Goal: Book appointment/travel/reservation

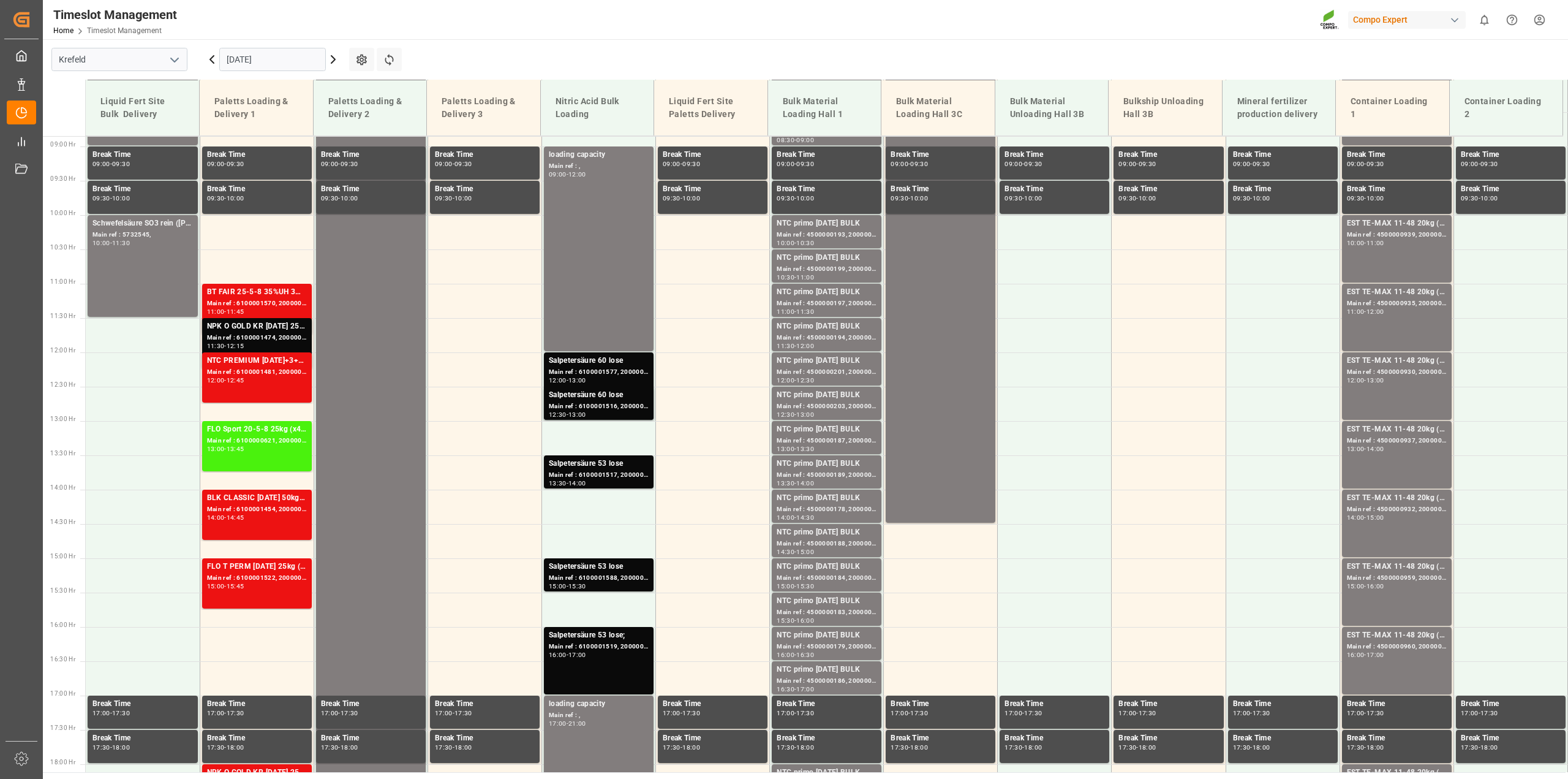
scroll to position [608, 0]
click at [336, 61] on icon at bounding box center [333, 59] width 14 height 14
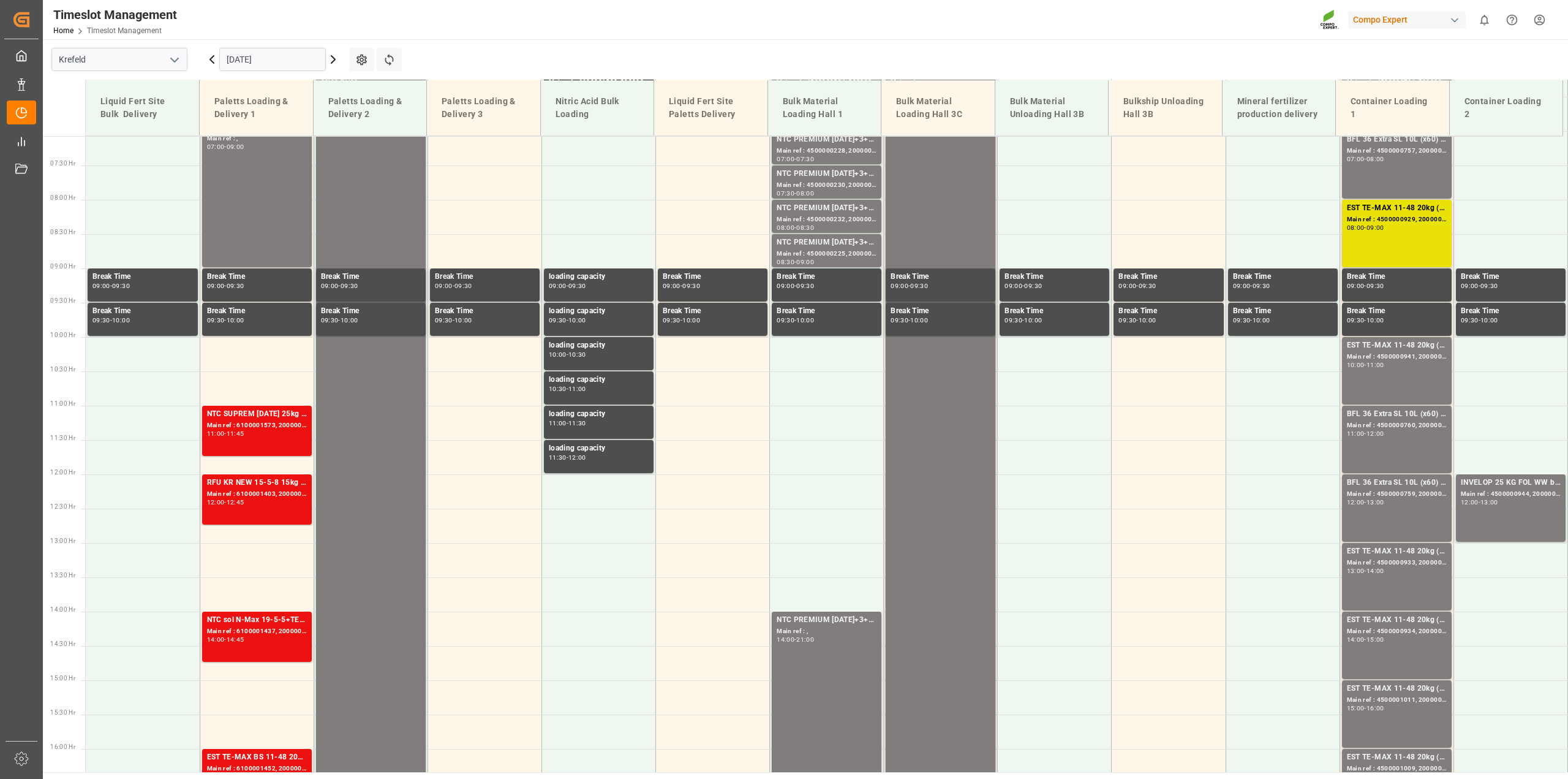
scroll to position [240, 0]
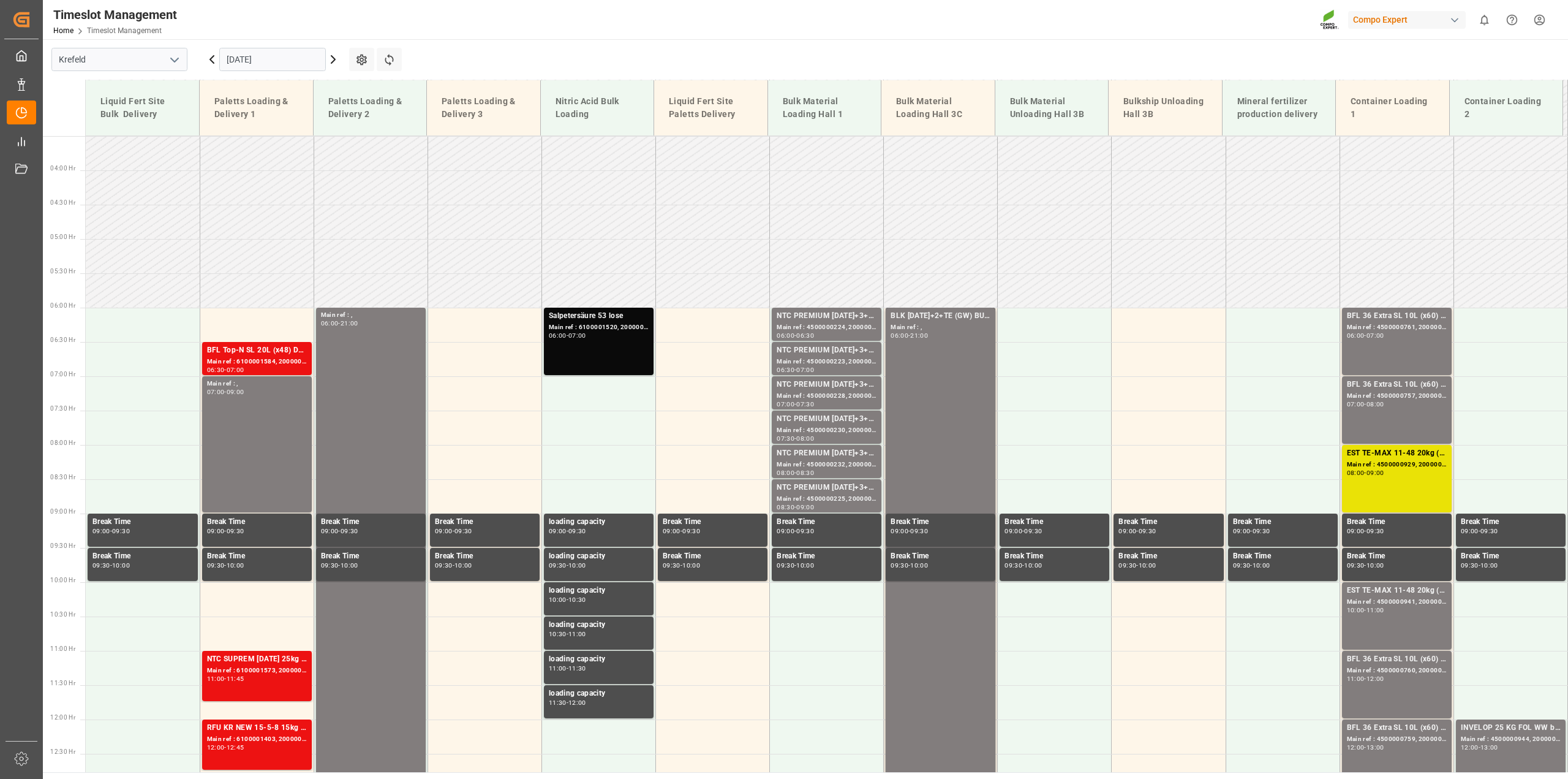
click at [633, 328] on div "Main ref : 6100001520, 2000001337" at bounding box center [599, 328] width 100 height 11
click at [329, 62] on icon at bounding box center [333, 59] width 14 height 14
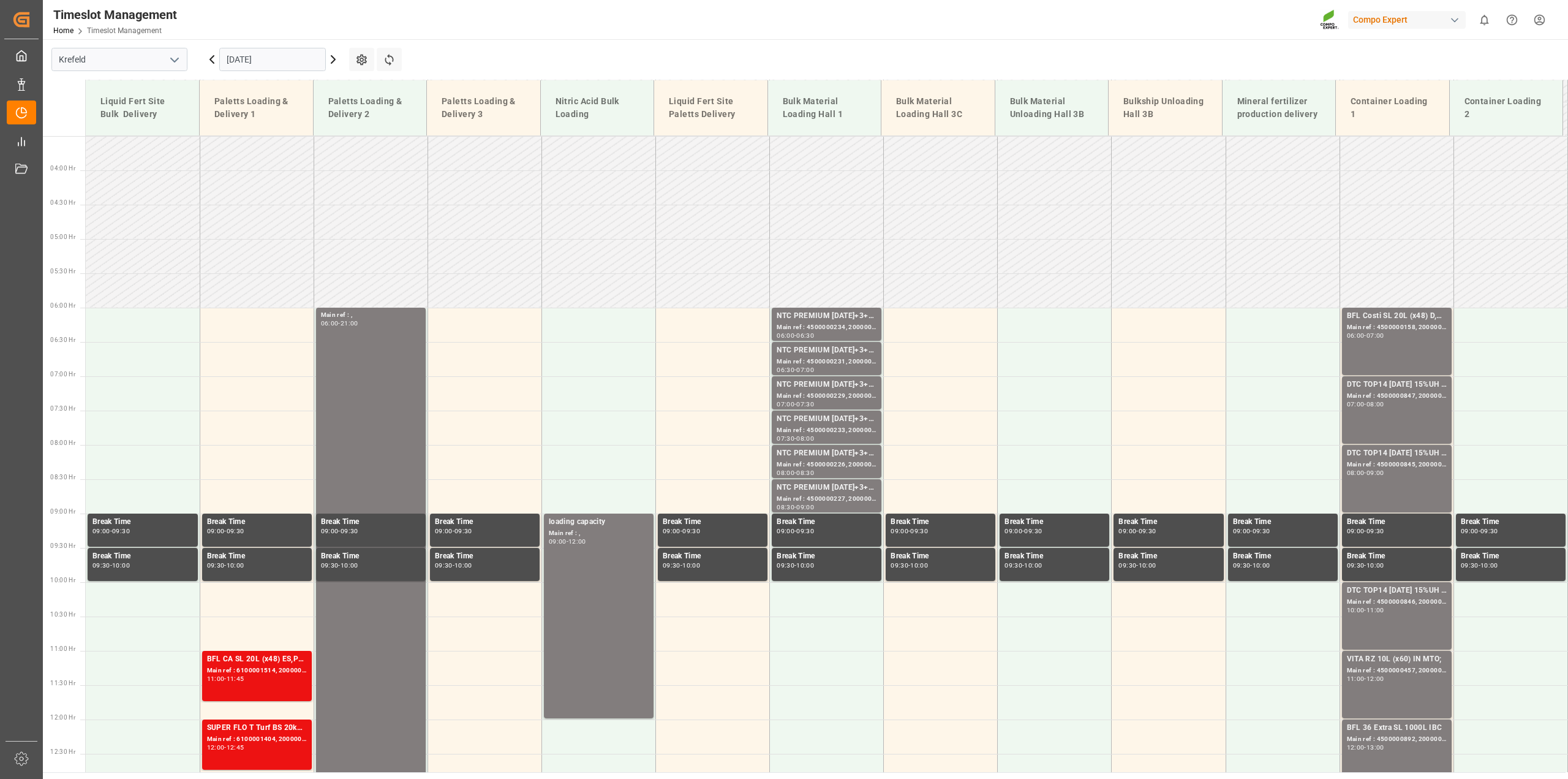
click at [213, 63] on icon at bounding box center [212, 60] width 4 height 8
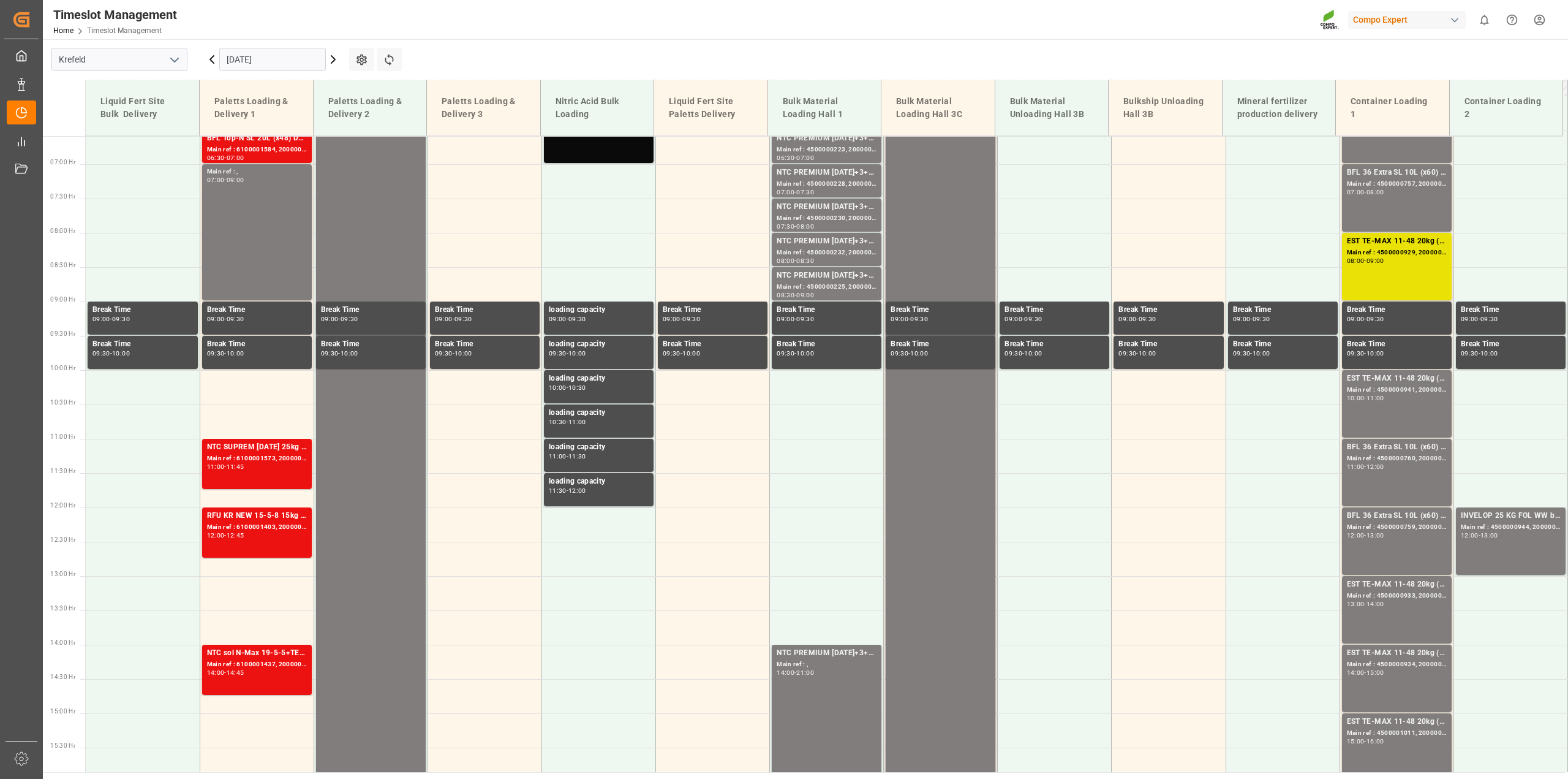
scroll to position [485, 0]
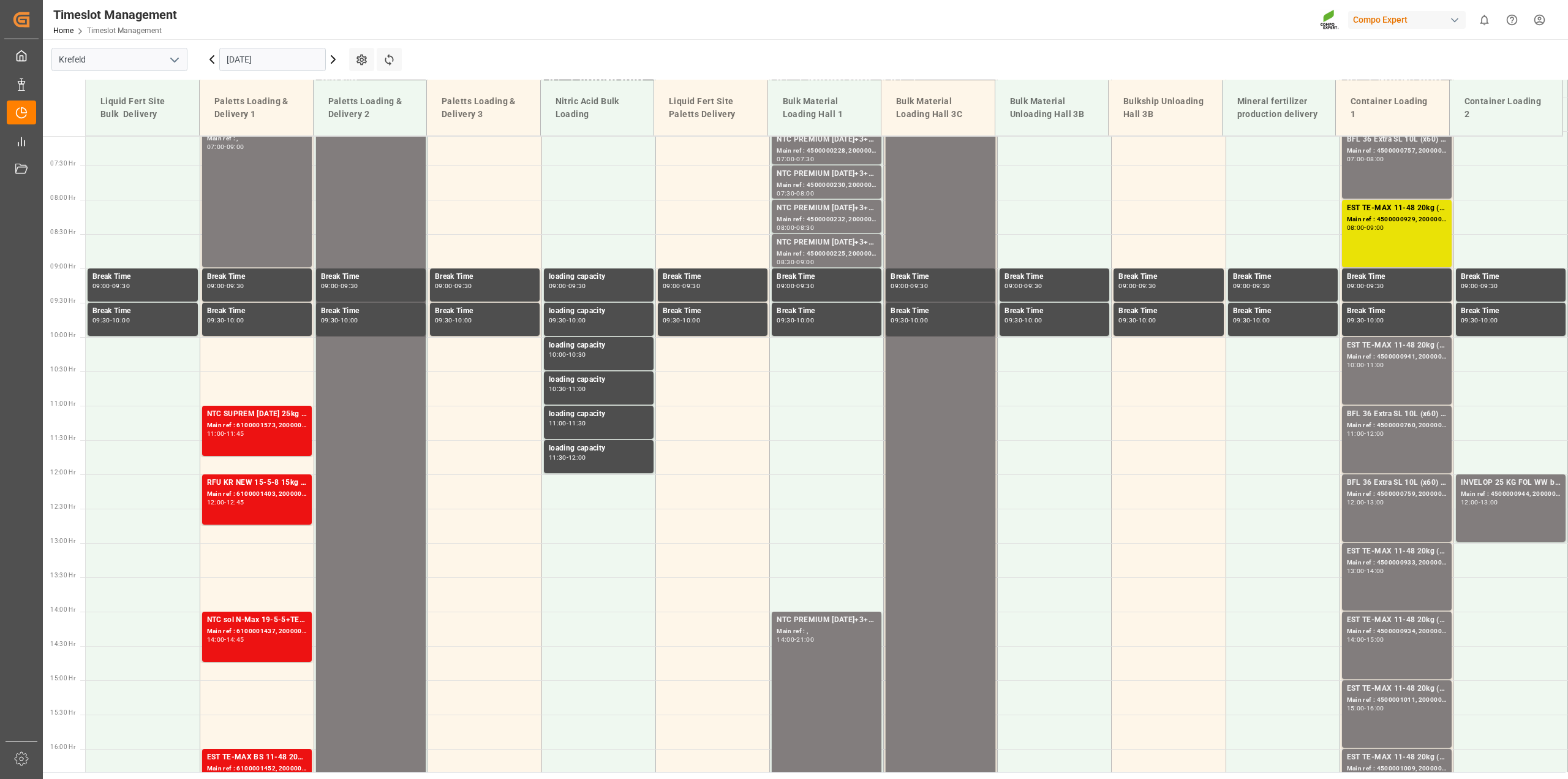
click at [215, 63] on icon at bounding box center [211, 59] width 14 height 14
